Goal: Use online tool/utility: Utilize a website feature to perform a specific function

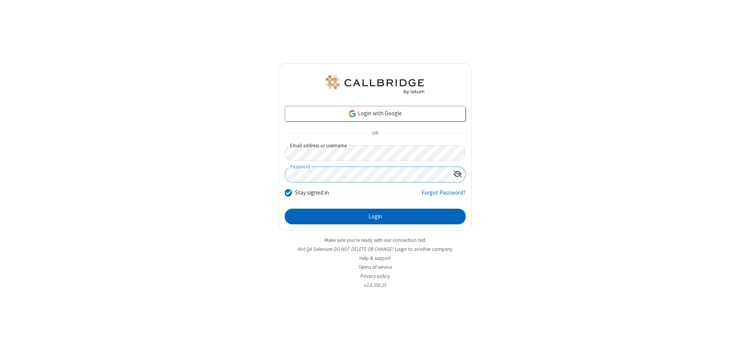
click at [375, 216] on button "Login" at bounding box center [375, 217] width 181 height 16
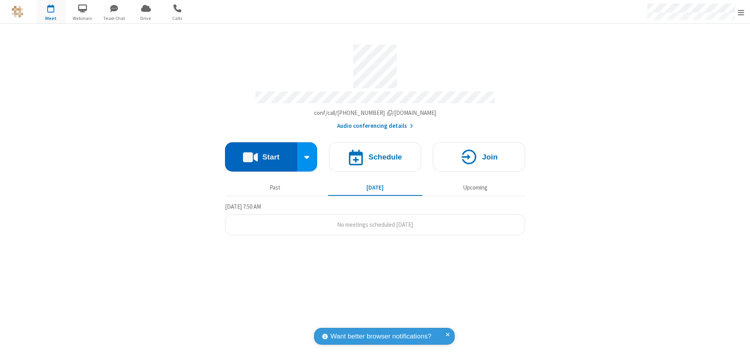
click at [261, 153] on button "Start" at bounding box center [261, 156] width 72 height 29
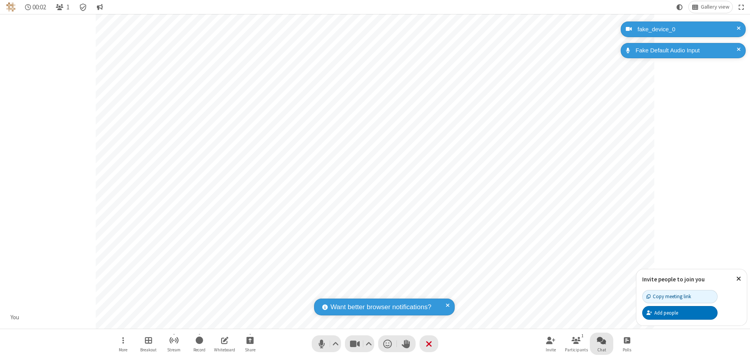
click at [602, 340] on span "Open chat" at bounding box center [601, 340] width 9 height 10
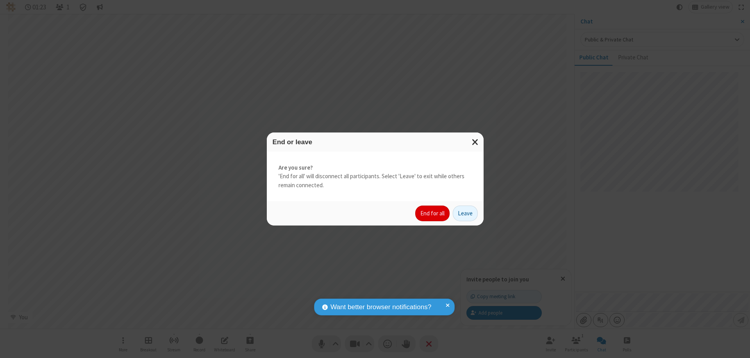
click at [433, 213] on button "End for all" at bounding box center [432, 214] width 34 height 16
